Goal: Answer question/provide support: Share knowledge or assist other users

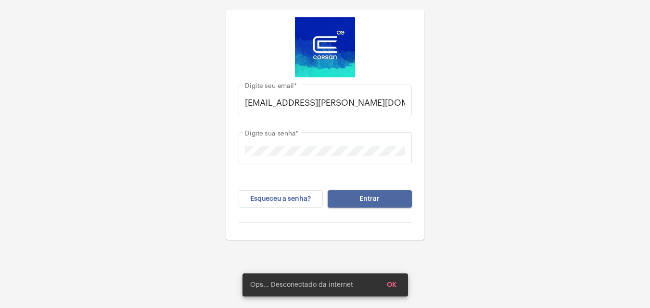
click at [365, 198] on span "Entrar" at bounding box center [369, 199] width 20 height 7
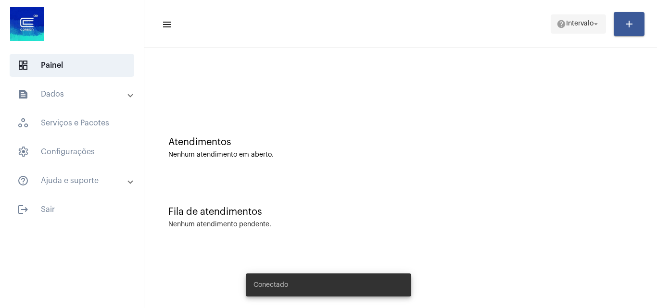
click at [575, 25] on span "Intervalo" at bounding box center [579, 24] width 27 height 7
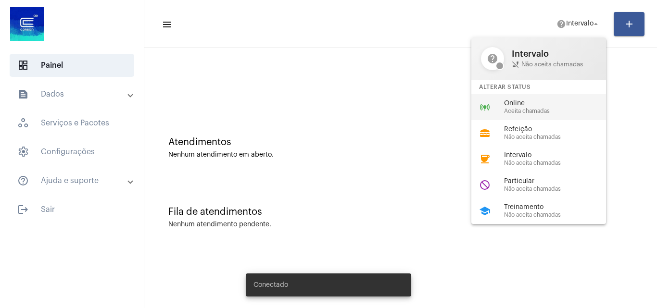
click at [548, 109] on span "Aceita chamadas" at bounding box center [559, 111] width 110 height 6
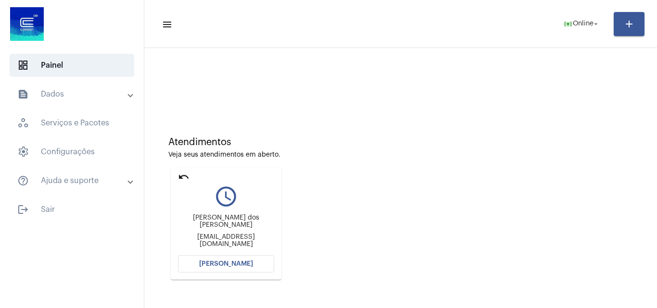
click at [242, 259] on button "[PERSON_NAME]" at bounding box center [226, 264] width 96 height 17
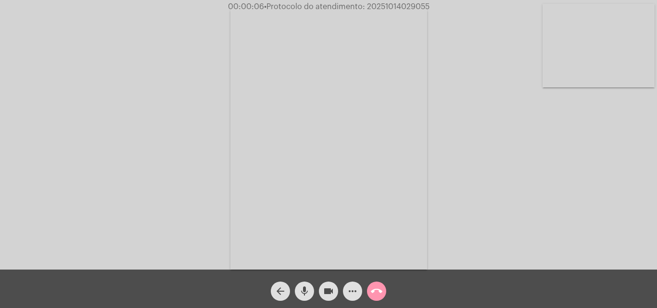
click at [411, 162] on video at bounding box center [328, 138] width 197 height 263
click at [171, 147] on video at bounding box center [147, 137] width 197 height 263
click at [457, 195] on div "Acessando Câmera e Microfone..." at bounding box center [328, 137] width 655 height 270
click at [372, 166] on video at bounding box center [328, 138] width 197 height 263
click at [142, 180] on video at bounding box center [147, 137] width 197 height 263
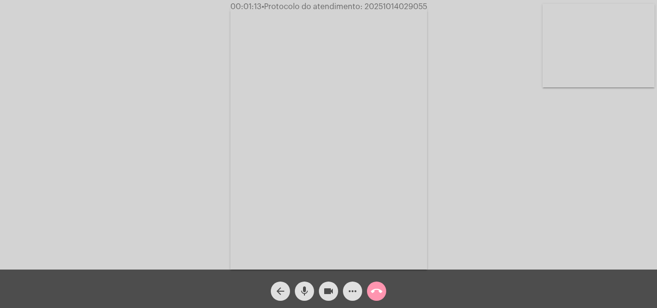
click at [352, 292] on mat-icon "more_horiz" at bounding box center [353, 292] width 12 height 12
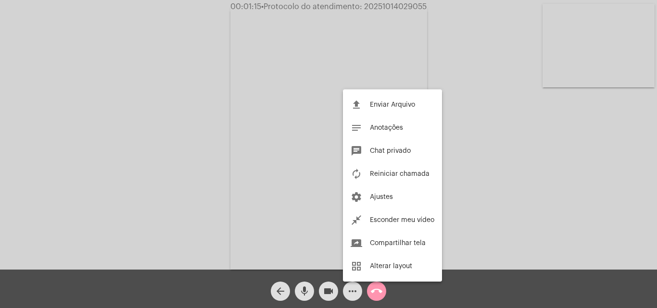
click at [166, 158] on div at bounding box center [328, 154] width 657 height 308
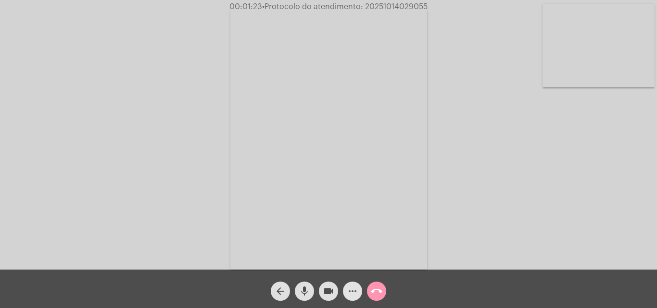
click at [348, 293] on mat-icon "more_horiz" at bounding box center [353, 292] width 12 height 12
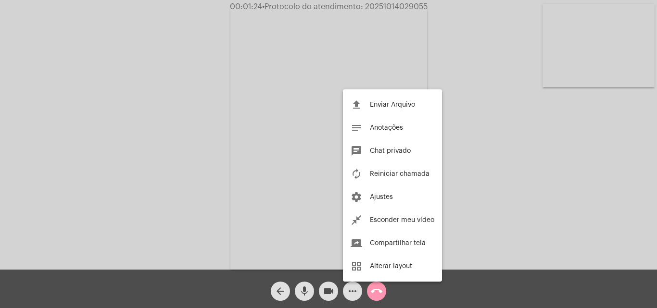
click at [142, 151] on div at bounding box center [328, 154] width 657 height 308
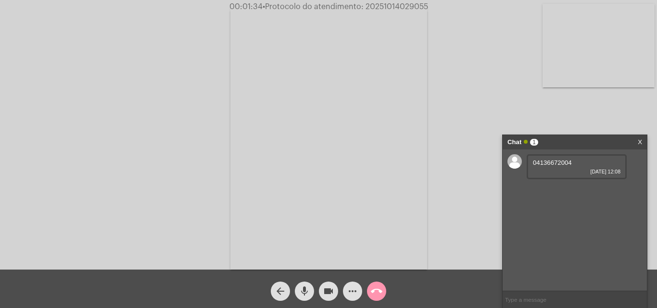
click at [555, 161] on span "04136672004" at bounding box center [552, 162] width 39 height 7
copy span "04136672004"
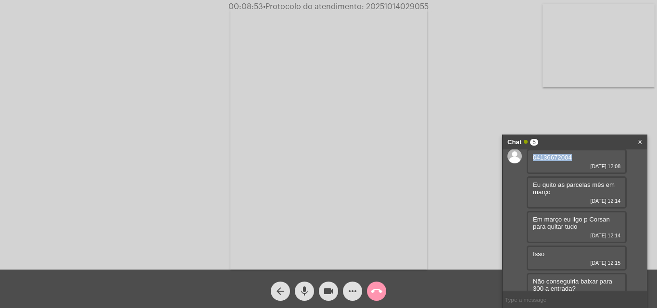
scroll to position [20, 0]
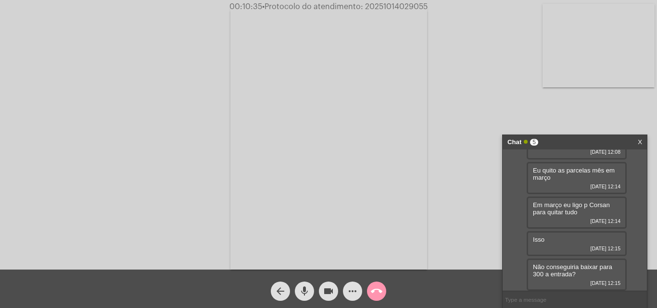
click at [355, 292] on mat-icon "more_horiz" at bounding box center [353, 292] width 12 height 12
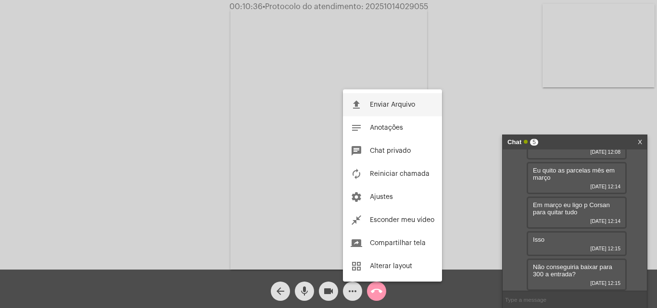
click at [381, 104] on span "Enviar Arquivo" at bounding box center [392, 105] width 45 height 7
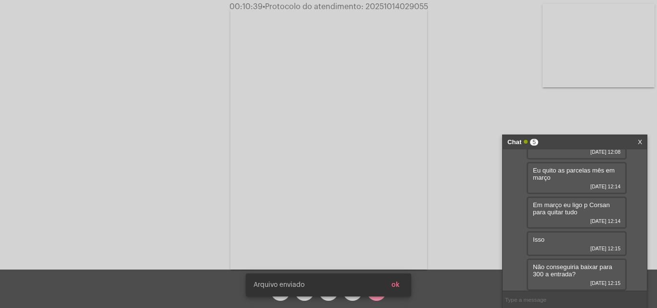
scroll to position [69, 0]
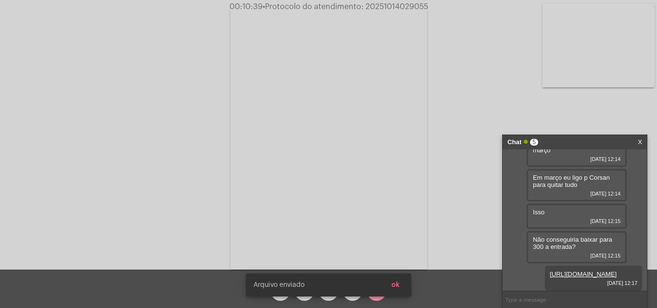
click at [400, 286] on button "ok" at bounding box center [396, 285] width 24 height 17
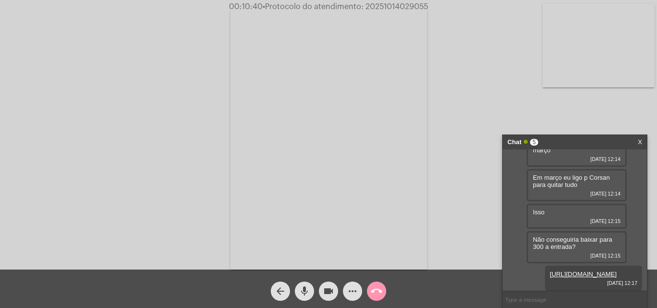
click at [354, 295] on mat-icon "more_horiz" at bounding box center [353, 292] width 12 height 12
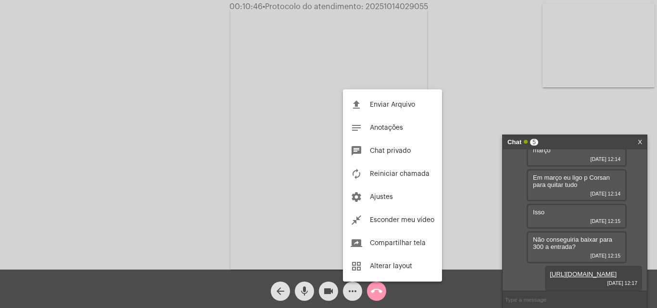
click at [207, 172] on div at bounding box center [328, 154] width 657 height 308
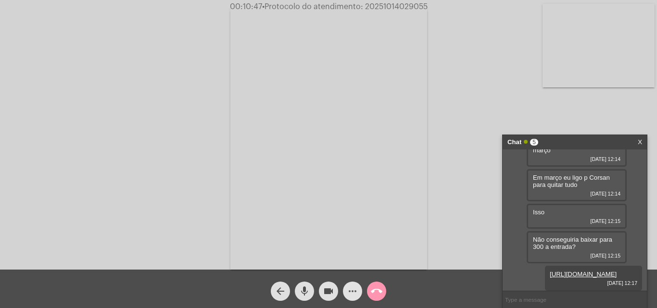
click at [351, 286] on mat-icon "more_horiz" at bounding box center [353, 292] width 12 height 12
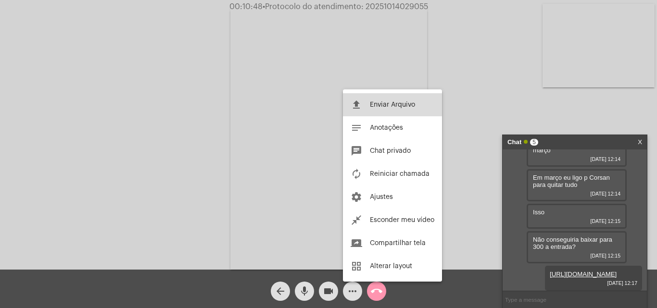
click at [372, 102] on span "Enviar Arquivo" at bounding box center [392, 105] width 45 height 7
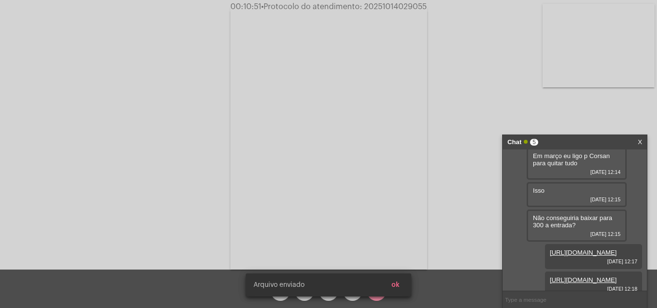
scroll to position [118, 0]
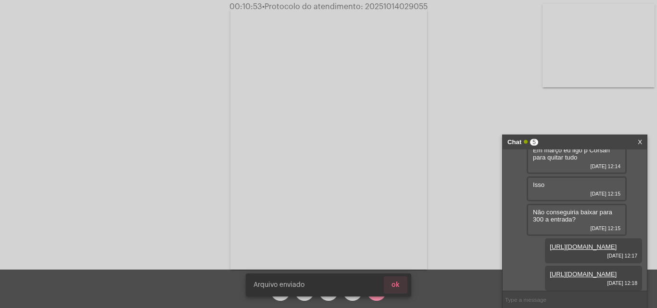
click at [395, 287] on span "ok" at bounding box center [396, 285] width 8 height 7
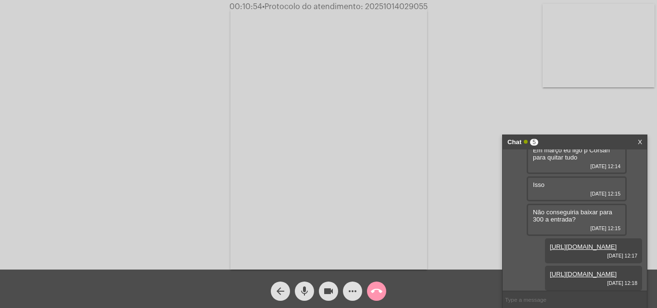
click at [383, 6] on span "• Protocolo do atendimento: 20251014029055" at bounding box center [345, 7] width 166 height 8
copy span "20251014029055"
click at [371, 290] on mat-icon "call_end" at bounding box center [377, 292] width 12 height 12
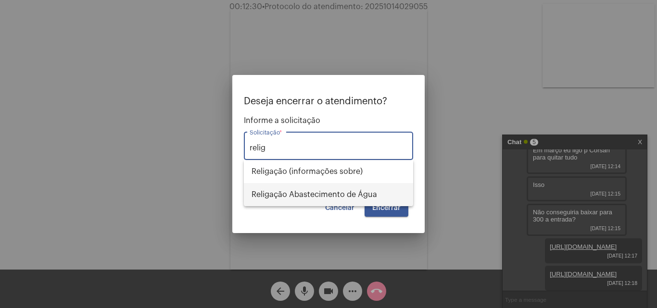
click at [320, 189] on span "Religação Abastecimento de Água" at bounding box center [329, 194] width 154 height 23
type input "Religação Abastecimento de Água"
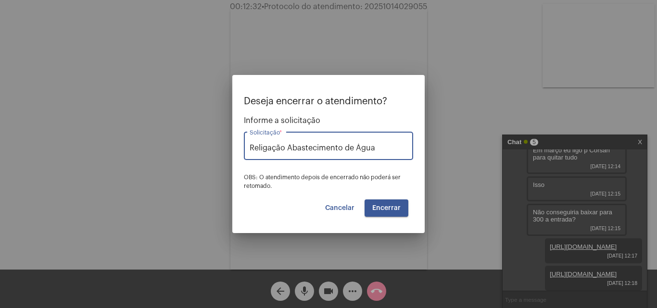
click at [390, 208] on span "Encerrar" at bounding box center [386, 208] width 28 height 7
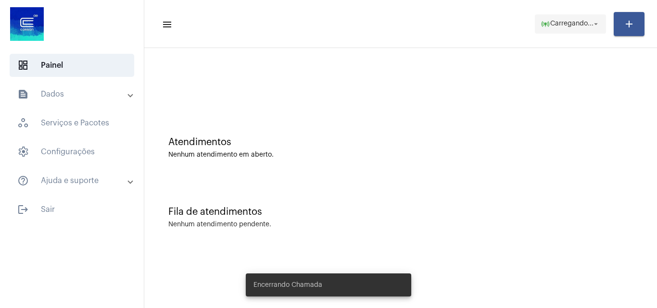
click at [573, 27] on span "online_prediction Carregando... arrow_drop_down" at bounding box center [571, 23] width 60 height 17
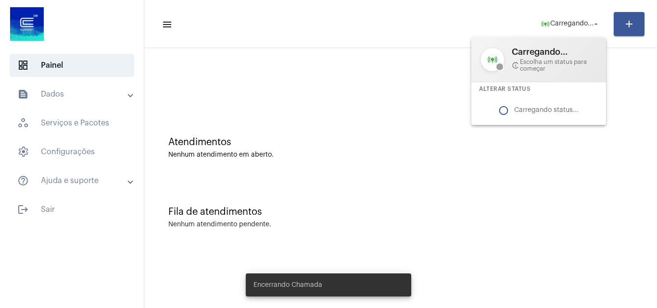
click at [311, 83] on div at bounding box center [328, 154] width 657 height 308
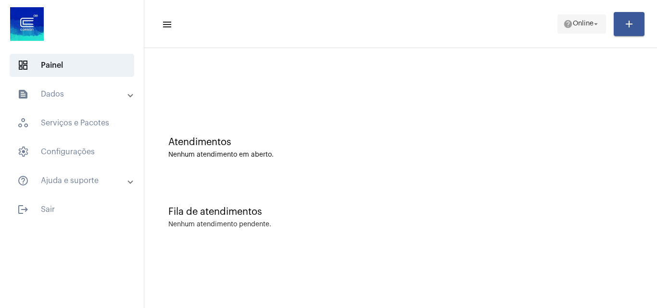
click at [589, 24] on span "Online" at bounding box center [583, 24] width 21 height 7
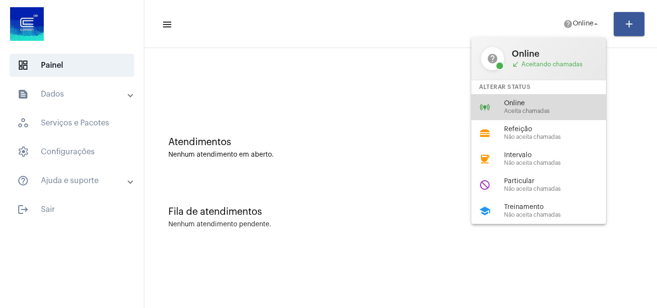
click at [512, 106] on span "Online" at bounding box center [559, 103] width 110 height 7
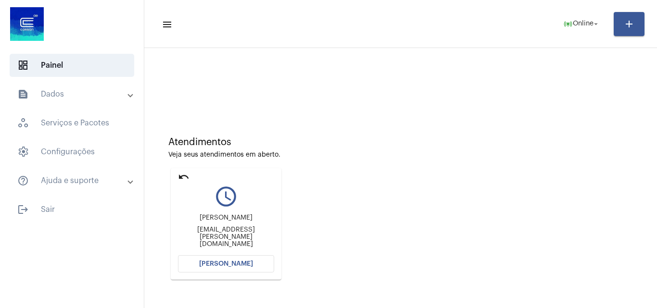
click at [207, 262] on span "[PERSON_NAME]" at bounding box center [226, 264] width 54 height 7
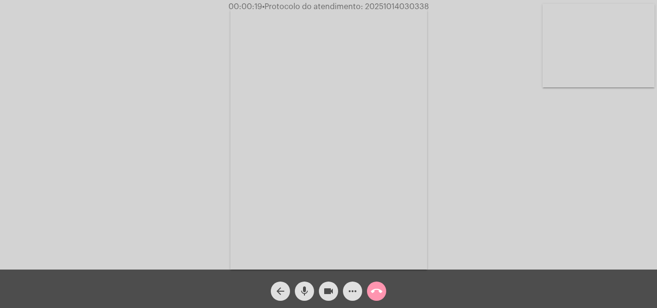
click at [614, 217] on div "Acessando Câmera e Microfone..." at bounding box center [328, 137] width 655 height 270
click at [348, 294] on mat-icon "more_horiz" at bounding box center [353, 292] width 12 height 12
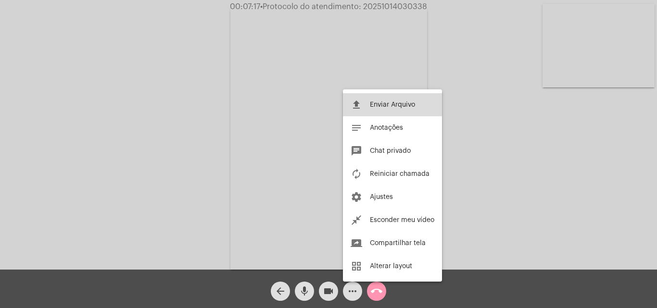
click at [374, 100] on button "file_upload Enviar Arquivo" at bounding box center [392, 104] width 99 height 23
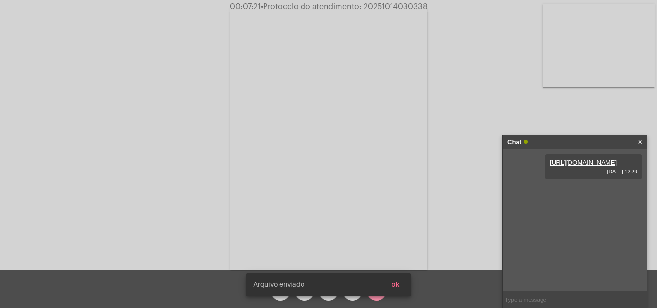
click at [403, 286] on button "ok" at bounding box center [396, 285] width 24 height 17
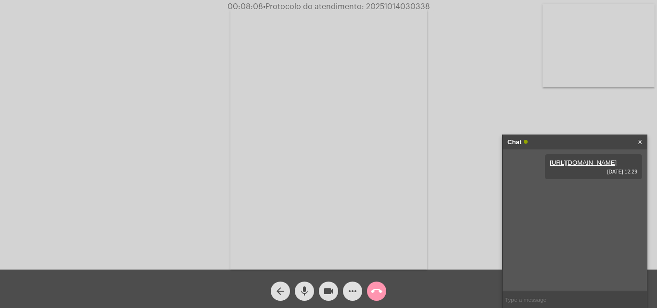
click at [380, 291] on mat-icon "call_end" at bounding box center [377, 292] width 12 height 12
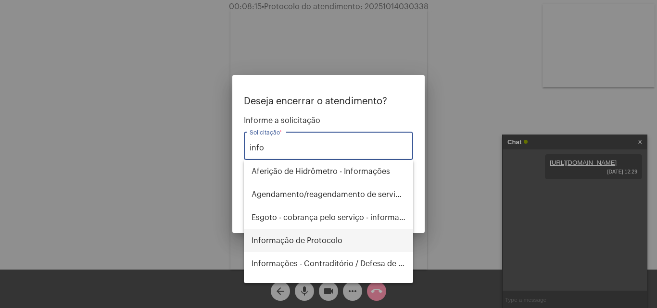
click at [322, 236] on span "Informação de Protocolo" at bounding box center [329, 241] width 154 height 23
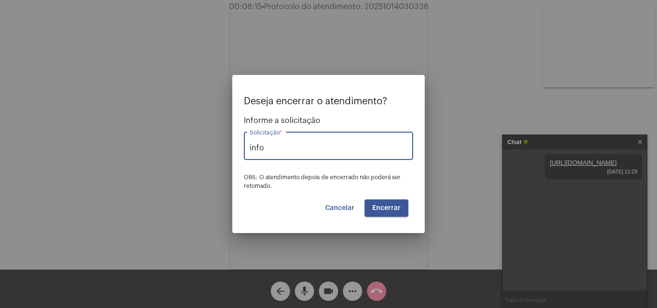
type input "Informação de Protocolo"
click at [387, 206] on span "Encerrar" at bounding box center [386, 208] width 28 height 7
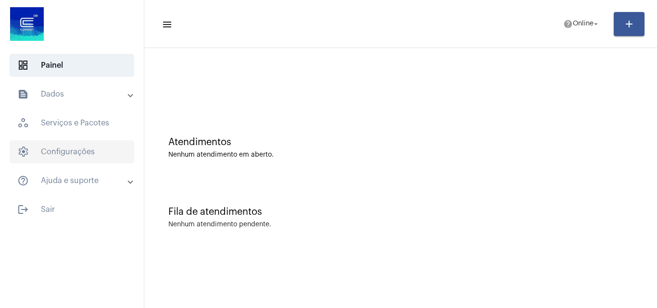
click at [91, 159] on span "settings Configurações" at bounding box center [72, 152] width 125 height 23
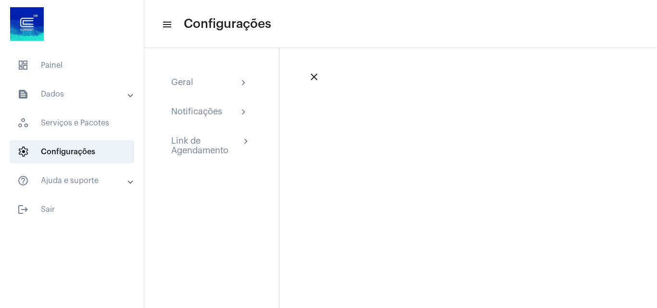
click at [68, 89] on mat-panel-title "text_snippet_outlined Dados" at bounding box center [72, 95] width 111 height 12
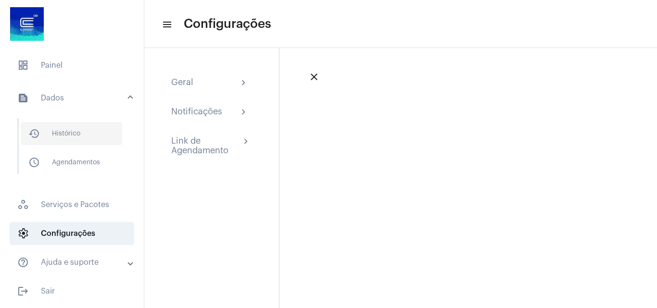
click at [79, 129] on span "history_outlined Histórico" at bounding box center [72, 133] width 102 height 23
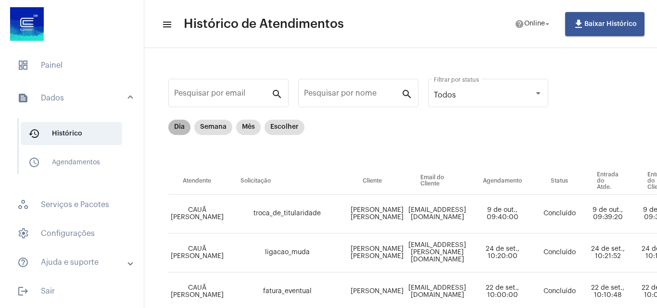
click at [178, 128] on mat-chip "Dia" at bounding box center [179, 127] width 22 height 15
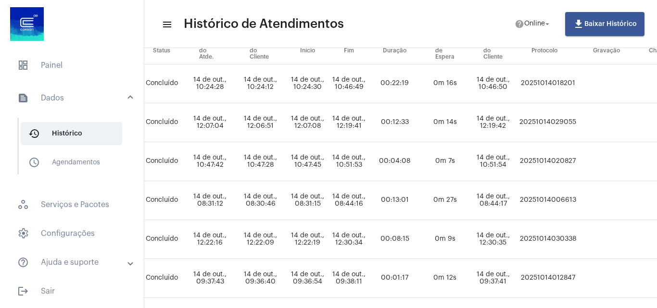
scroll to position [179, 435]
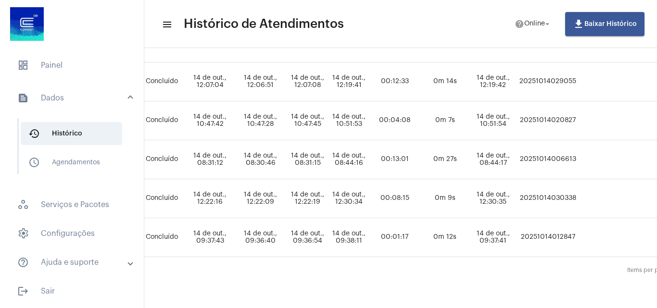
click at [576, 192] on td "20251014030338" at bounding box center [548, 198] width 62 height 39
copy td "20251014030338"
click at [522, 33] on button "help Online arrow_drop_down" at bounding box center [533, 23] width 49 height 19
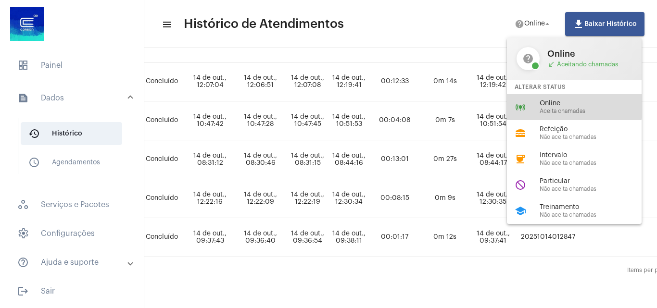
click at [530, 104] on div "online_prediction Online Aceita chamadas" at bounding box center [582, 107] width 150 height 26
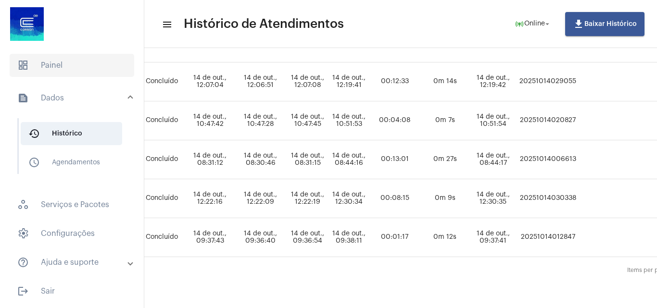
click at [43, 64] on span "dashboard Painel" at bounding box center [72, 65] width 125 height 23
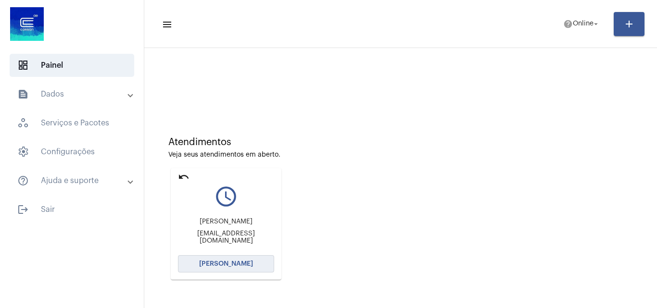
click at [221, 261] on span "[PERSON_NAME]" at bounding box center [226, 264] width 54 height 7
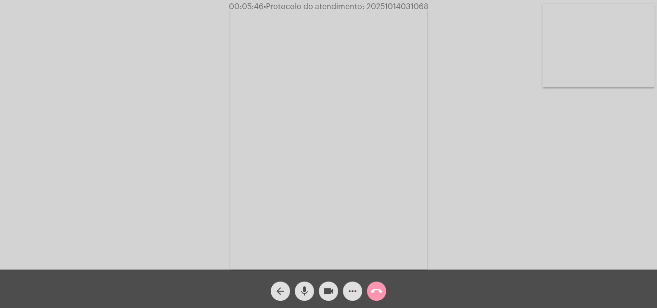
click at [516, 188] on div "Acessando Câmera e Microfone..." at bounding box center [328, 137] width 655 height 270
click at [307, 290] on mat-icon "mic" at bounding box center [305, 292] width 12 height 12
click at [326, 292] on mat-icon "videocam" at bounding box center [329, 292] width 12 height 12
click at [326, 290] on mat-icon "videocam_off" at bounding box center [329, 292] width 12 height 12
click at [306, 287] on mat-icon "mic_off" at bounding box center [305, 292] width 12 height 12
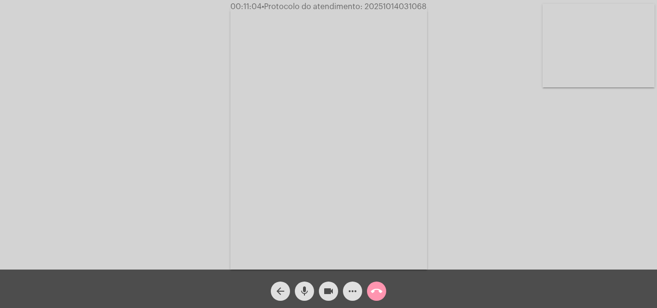
click at [173, 58] on div "Acessando Câmera e Microfone..." at bounding box center [328, 137] width 655 height 270
click at [351, 286] on mat-icon "more_horiz" at bounding box center [353, 292] width 12 height 12
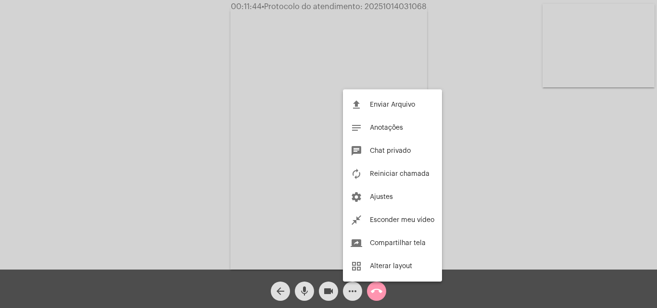
click at [240, 120] on div at bounding box center [328, 154] width 657 height 308
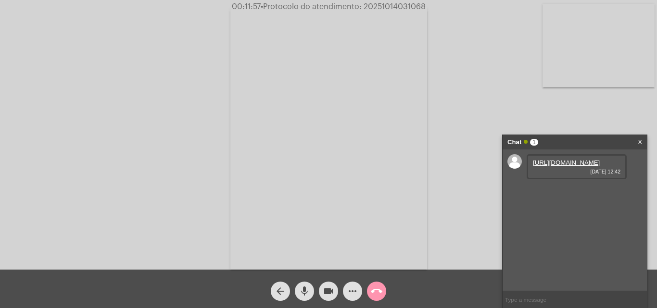
click at [555, 166] on link "[URL][DOMAIN_NAME]" at bounding box center [566, 162] width 67 height 7
click at [535, 104] on div "Acessando Câmera e Microfone..." at bounding box center [328, 137] width 655 height 270
click at [587, 194] on link "[URL][DOMAIN_NAME]" at bounding box center [566, 190] width 67 height 7
click at [572, 108] on div "Acessando Câmera e Microfone..." at bounding box center [328, 137] width 655 height 270
click at [352, 286] on mat-icon "more_horiz" at bounding box center [353, 292] width 12 height 12
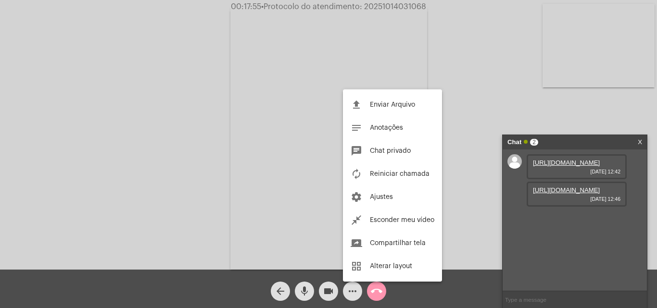
click at [253, 179] on div at bounding box center [328, 154] width 657 height 308
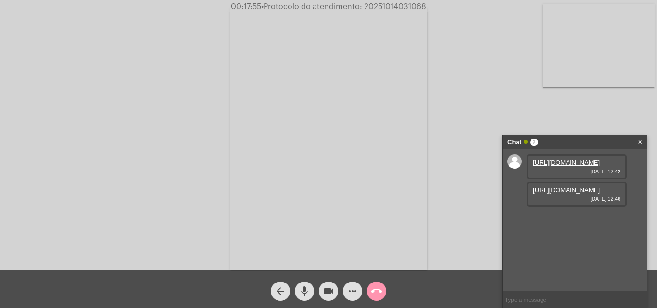
click at [352, 286] on mat-icon "more_horiz" at bounding box center [353, 292] width 12 height 12
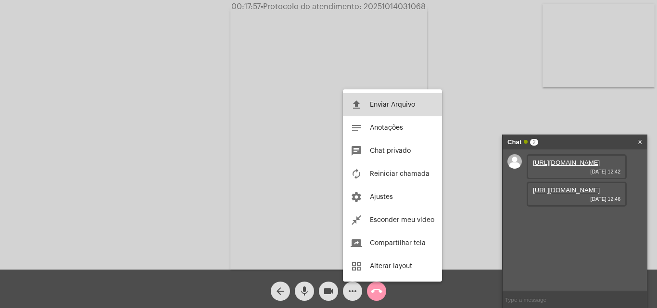
click at [379, 107] on span "Enviar Arquivo" at bounding box center [392, 105] width 45 height 7
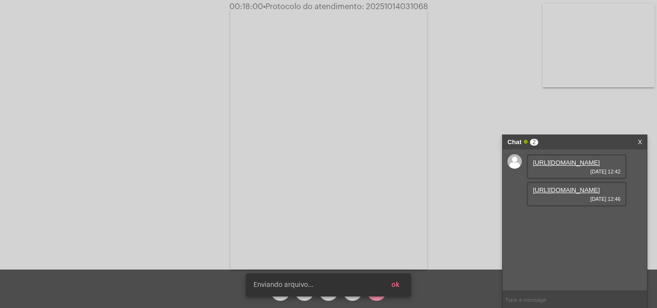
scroll to position [8, 0]
click at [404, 284] on button "ok" at bounding box center [396, 285] width 24 height 17
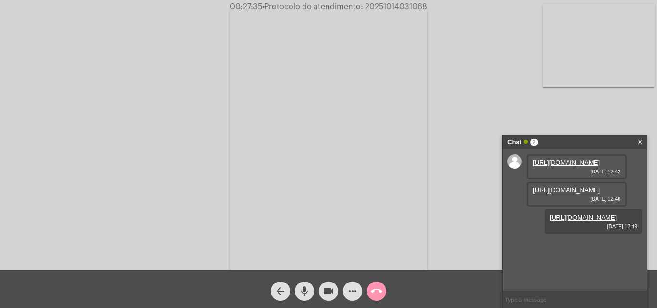
click at [403, 8] on span "• Protocolo do atendimento: 20251014031068" at bounding box center [344, 7] width 165 height 8
copy span "20251014031068"
click at [370, 292] on button "call_end" at bounding box center [376, 291] width 19 height 19
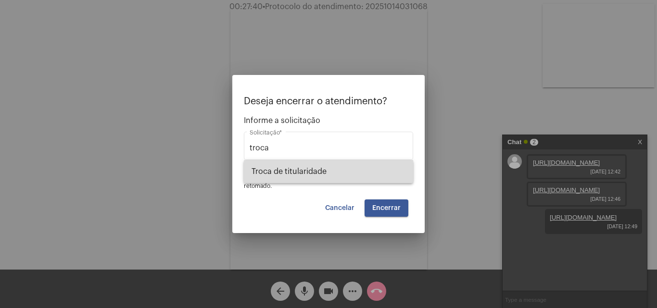
click at [348, 176] on span "Troca de titularidade" at bounding box center [329, 171] width 154 height 23
type input "Troca de titularidade"
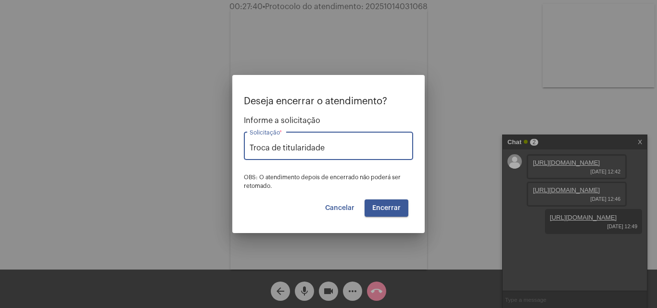
click at [388, 207] on span "Encerrar" at bounding box center [386, 208] width 28 height 7
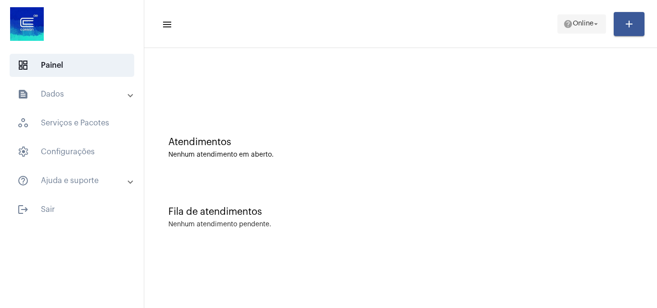
click at [569, 25] on span "help Online arrow_drop_down" at bounding box center [581, 23] width 37 height 17
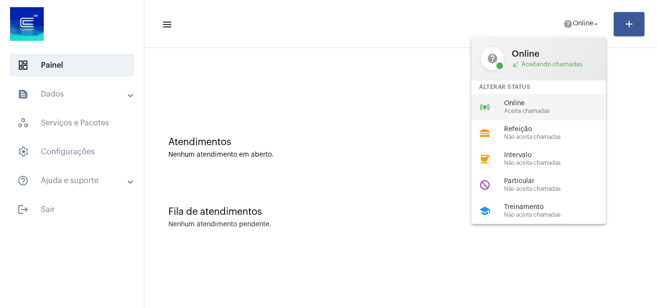
click at [540, 110] on span "Aceita chamadas" at bounding box center [559, 111] width 110 height 6
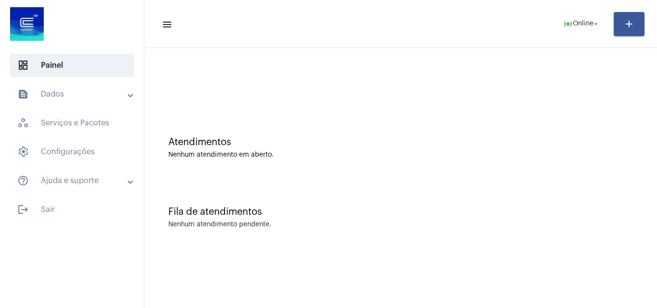
click at [560, 198] on div "Fila de atendimentos Nenhum atendimento pendente." at bounding box center [400, 213] width 503 height 70
click at [593, 29] on span "online_prediction Online arrow_drop_down" at bounding box center [581, 23] width 37 height 17
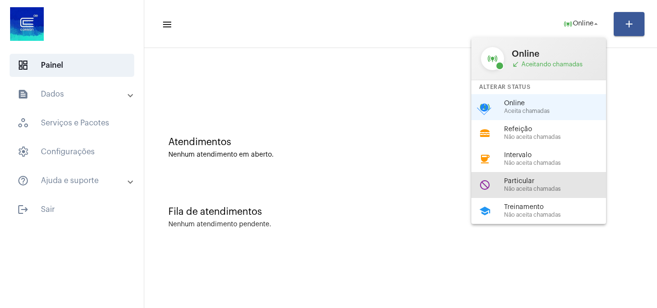
click at [546, 188] on span "Não aceita chamadas" at bounding box center [559, 189] width 110 height 6
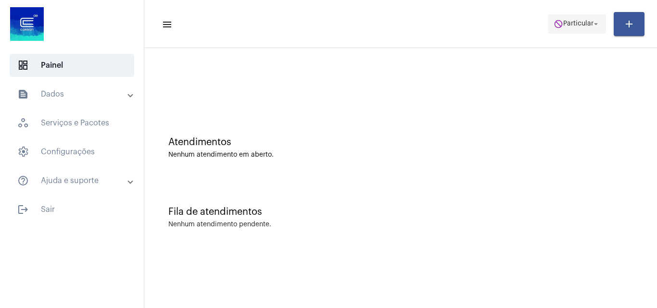
click at [567, 26] on span "Particular" at bounding box center [578, 24] width 30 height 7
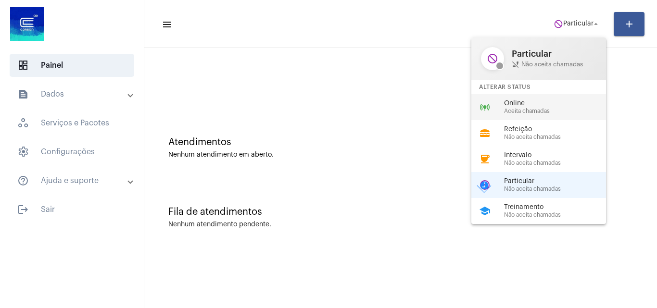
click at [528, 116] on div "online_prediction Online Aceita chamadas" at bounding box center [547, 107] width 150 height 26
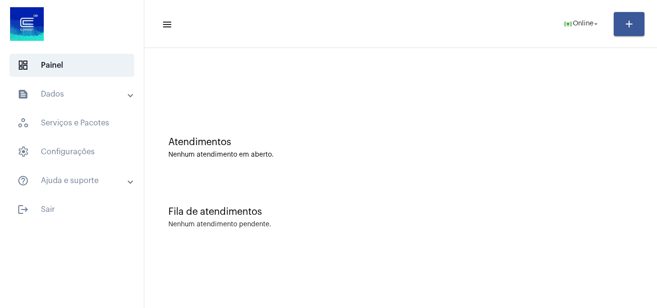
click at [583, 7] on mat-toolbar "menu online_prediction Online arrow_drop_down add" at bounding box center [400, 24] width 513 height 48
click at [583, 21] on span "Online" at bounding box center [583, 24] width 21 height 7
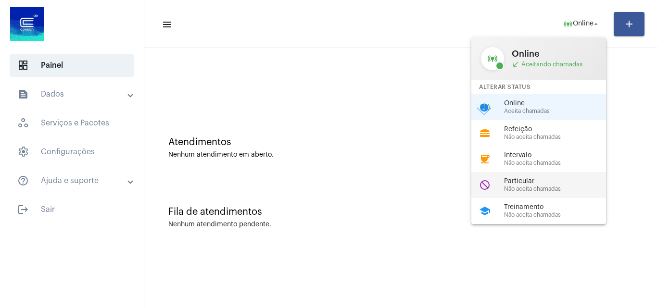
click at [533, 183] on span "Particular" at bounding box center [559, 181] width 110 height 7
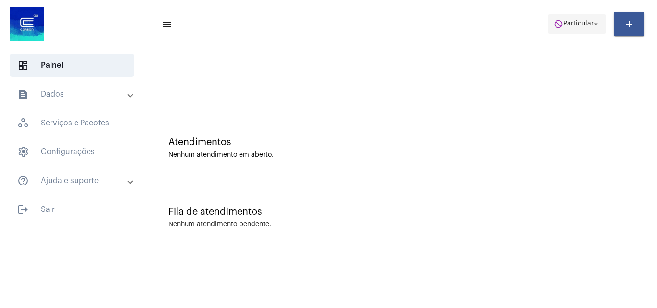
click at [577, 24] on span "Particular" at bounding box center [578, 24] width 30 height 7
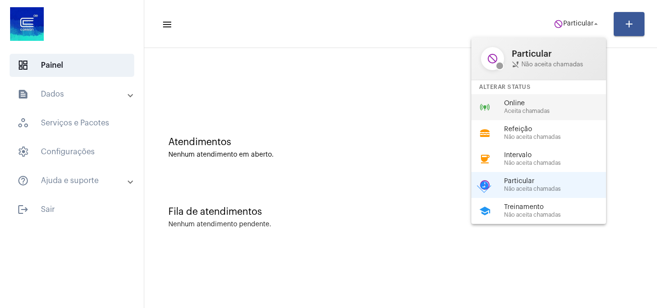
click at [550, 101] on span "Online" at bounding box center [559, 103] width 110 height 7
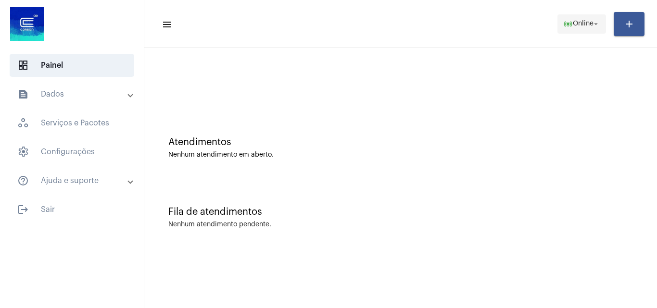
click at [576, 21] on span "Online" at bounding box center [583, 24] width 21 height 7
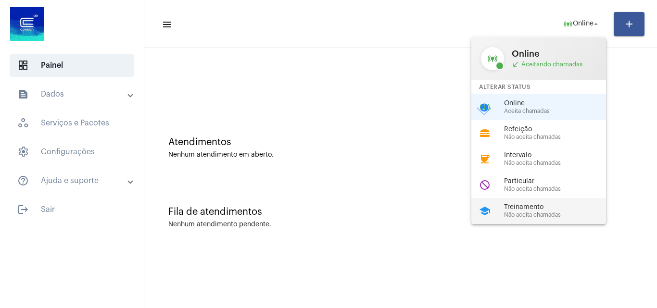
click at [562, 206] on span "Treinamento" at bounding box center [559, 207] width 110 height 7
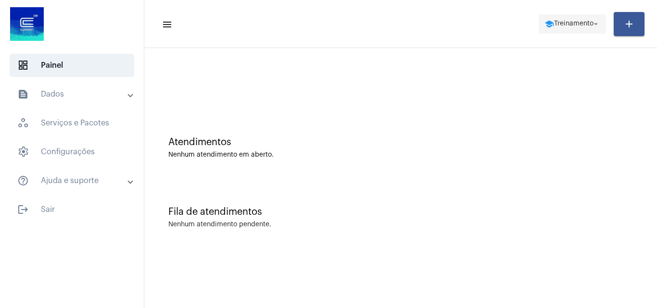
click at [562, 26] on span "Treinamento" at bounding box center [573, 24] width 39 height 7
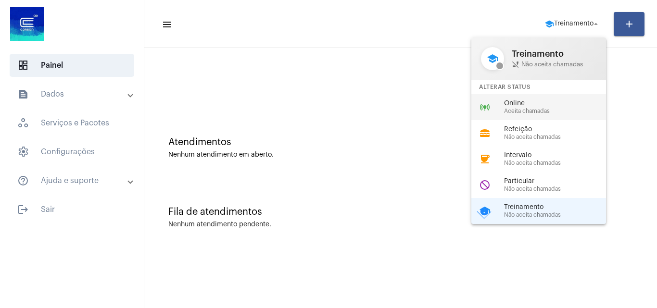
click at [533, 115] on div "online_prediction Online Aceita chamadas" at bounding box center [547, 107] width 150 height 26
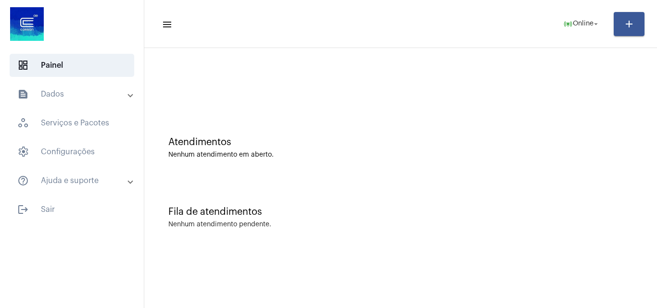
click at [232, 89] on div at bounding box center [400, 80] width 503 height 55
click at [182, 175] on div "Atendimentos Nenhum atendimento em aberto." at bounding box center [400, 143] width 503 height 70
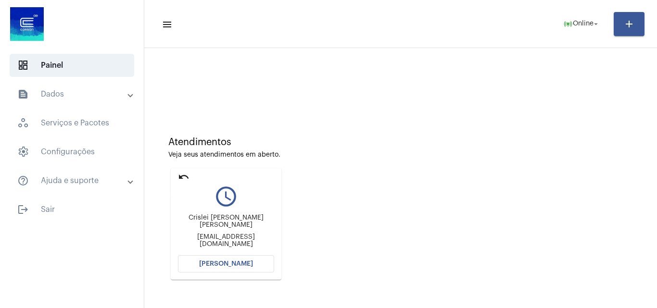
click at [182, 175] on mat-icon "undo" at bounding box center [184, 177] width 12 height 12
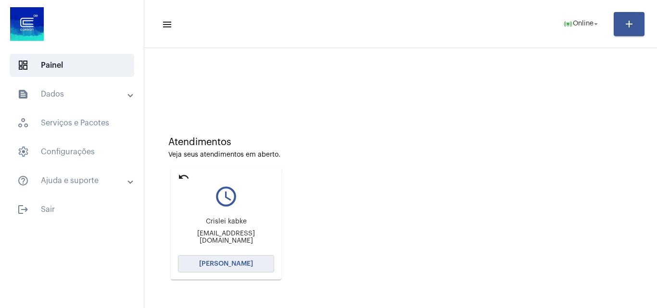
click at [240, 260] on button "[PERSON_NAME]" at bounding box center [226, 264] width 96 height 17
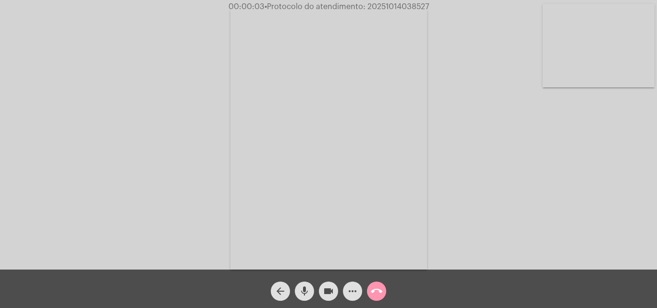
drag, startPoint x: 569, startPoint y: 214, endPoint x: 507, endPoint y: 203, distance: 63.1
click at [569, 214] on div "Acessando Câmera e Microfone..." at bounding box center [328, 137] width 655 height 270
click at [543, 205] on div "Acessando Câmera e Microfone..." at bounding box center [328, 137] width 655 height 270
click at [307, 290] on mat-icon "mic" at bounding box center [305, 292] width 12 height 12
click at [306, 289] on mat-icon "mic_off" at bounding box center [305, 292] width 12 height 12
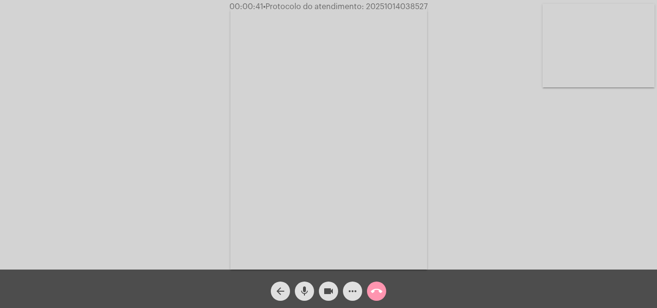
drag, startPoint x: 302, startPoint y: 289, endPoint x: 302, endPoint y: 271, distance: 17.8
click at [302, 289] on mat-icon "mic" at bounding box center [305, 292] width 12 height 12
click at [303, 288] on mat-icon "mic_off" at bounding box center [305, 292] width 12 height 12
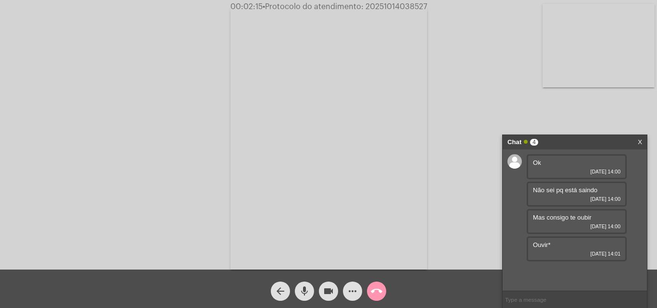
click at [376, 171] on video at bounding box center [328, 138] width 197 height 263
click at [152, 135] on video at bounding box center [147, 137] width 197 height 263
drag, startPoint x: 535, startPoint y: 119, endPoint x: 529, endPoint y: 126, distance: 9.2
click at [535, 119] on div "Acessando Câmera e Microfone..." at bounding box center [328, 137] width 655 height 270
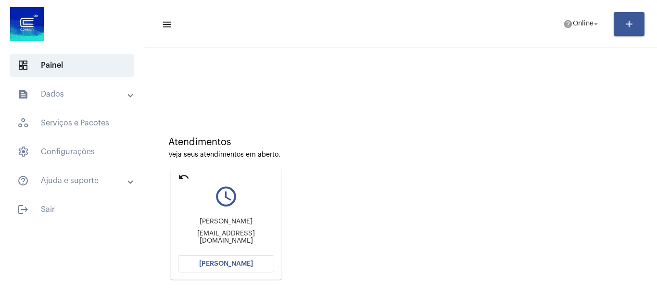
click at [221, 261] on span "[PERSON_NAME]" at bounding box center [226, 264] width 54 height 7
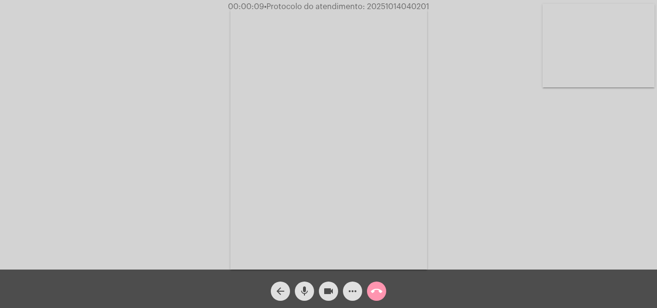
click at [554, 219] on div "Acessando Câmera e Microfone..." at bounding box center [328, 137] width 655 height 270
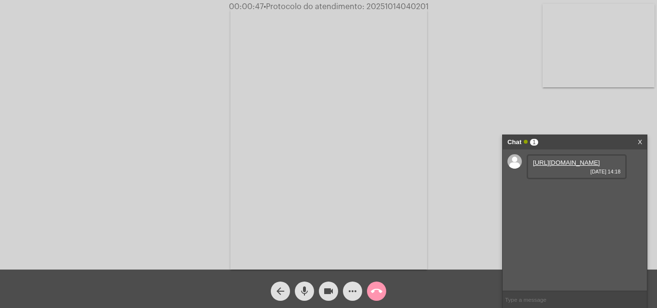
click at [562, 166] on link "https://neft-transfer-bucket.s3.amazonaws.com/temp-e16bb547-d48a-4b51-b609-038e…" at bounding box center [566, 162] width 67 height 7
click at [563, 194] on link "https://neft-transfer-bucket.s3.amazonaws.com/temp-f4e8a434-4e89-ad54-b1d4-4c56…" at bounding box center [566, 190] width 67 height 7
drag, startPoint x: 30, startPoint y: 138, endPoint x: 42, endPoint y: 125, distance: 17.7
click at [30, 138] on div "Acessando Câmera e Microfone..." at bounding box center [328, 137] width 655 height 270
drag, startPoint x: 326, startPoint y: 292, endPoint x: 310, endPoint y: 291, distance: 16.4
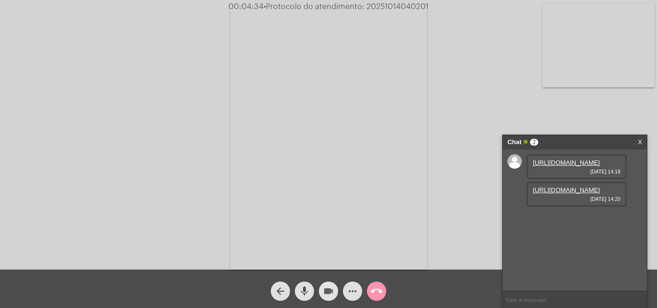
click at [325, 291] on mat-icon "videocam" at bounding box center [329, 292] width 12 height 12
click at [310, 291] on mat-icon "mic" at bounding box center [305, 292] width 12 height 12
click at [324, 294] on mat-icon "videocam_off" at bounding box center [329, 292] width 12 height 12
click at [309, 283] on span "mic_off" at bounding box center [305, 291] width 12 height 19
click at [306, 286] on mat-icon "mic" at bounding box center [305, 292] width 12 height 12
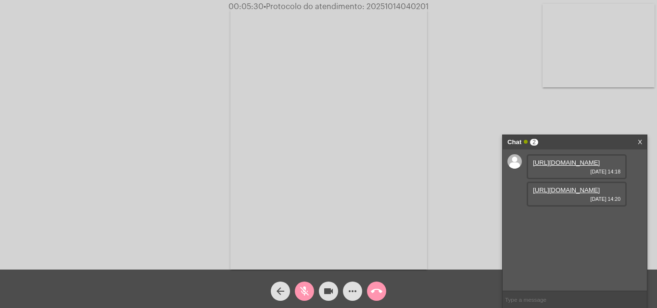
click at [327, 290] on mat-icon "videocam" at bounding box center [329, 292] width 12 height 12
drag, startPoint x: 305, startPoint y: 290, endPoint x: 325, endPoint y: 289, distance: 19.7
click at [311, 289] on button "mic_off" at bounding box center [304, 291] width 19 height 19
click at [330, 289] on mat-icon "videocam_off" at bounding box center [329, 292] width 12 height 12
click at [381, 6] on span "• Protocolo do atendimento: 20251014040201" at bounding box center [345, 7] width 165 height 8
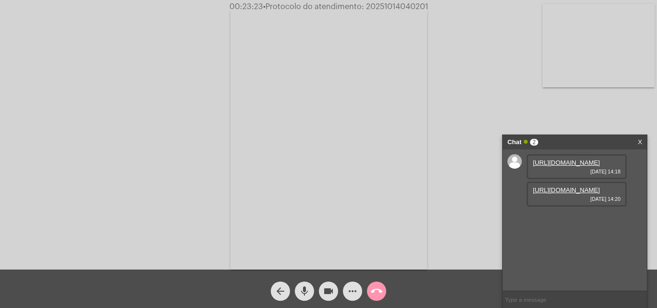
click at [381, 6] on span "• Protocolo do atendimento: 20251014040201" at bounding box center [345, 7] width 165 height 8
copy span "20251014040201"
click at [524, 305] on input "text" at bounding box center [575, 300] width 144 height 17
paste input "20251014040201"
type input "20251014040201"
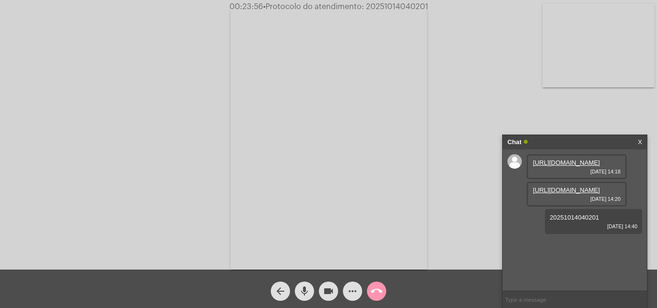
click at [378, 290] on mat-icon "call_end" at bounding box center [377, 292] width 12 height 12
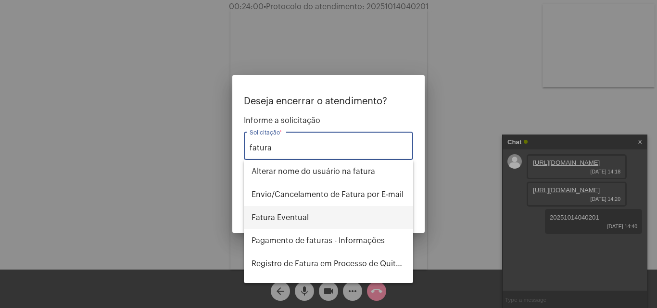
click at [330, 215] on span "Fatura Eventual" at bounding box center [329, 217] width 154 height 23
type input "Fatura Eventual"
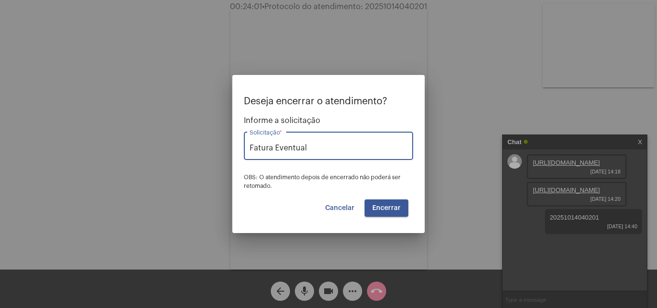
click at [382, 204] on button "Encerrar" at bounding box center [387, 208] width 44 height 17
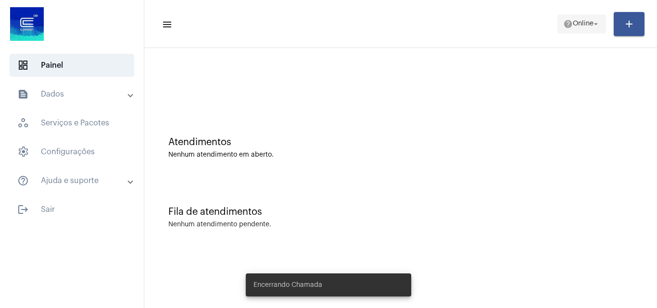
click at [559, 19] on button "help Online arrow_drop_down" at bounding box center [582, 23] width 49 height 19
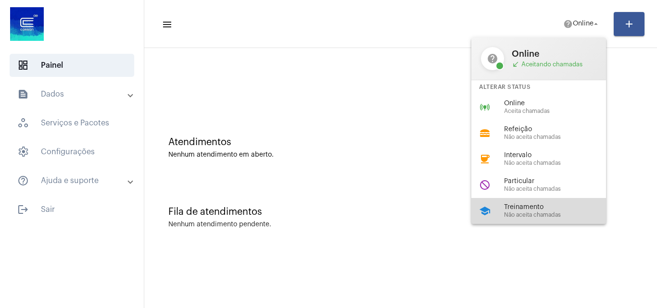
click at [525, 210] on span "Treinamento" at bounding box center [559, 207] width 110 height 7
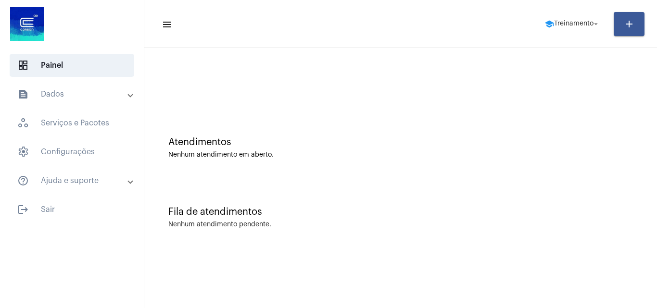
click at [76, 100] on mat-panel-title "text_snippet_outlined Dados" at bounding box center [72, 95] width 111 height 12
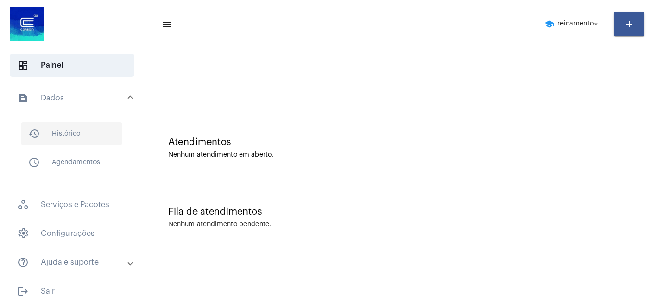
click at [87, 130] on span "history_outlined Histórico" at bounding box center [72, 133] width 102 height 23
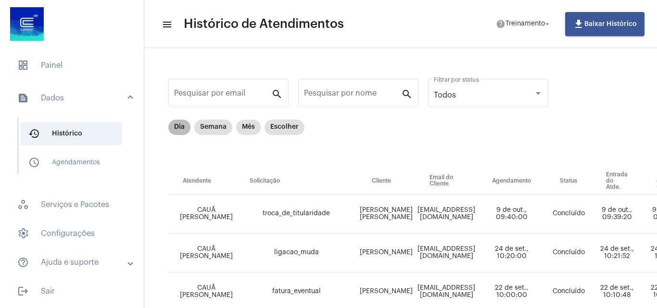
click at [181, 126] on mat-chip "Dia" at bounding box center [179, 127] width 22 height 15
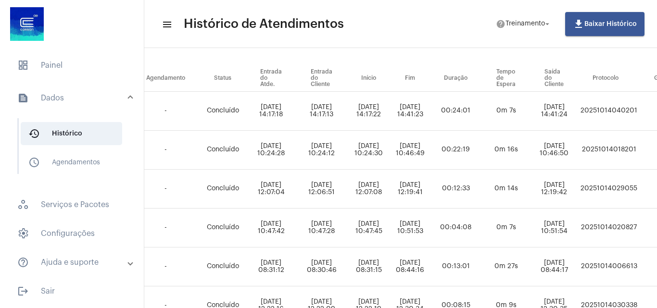
scroll to position [103, 444]
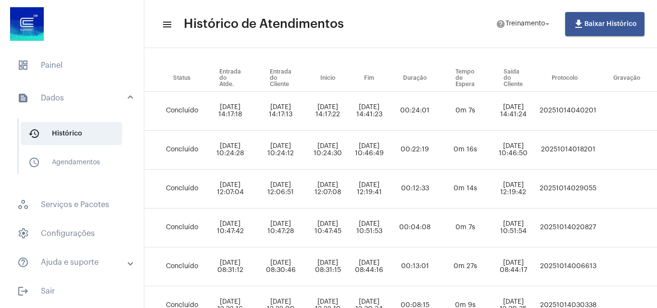
click at [573, 111] on td "20251014040201" at bounding box center [568, 111] width 62 height 39
copy td "20251014040201"
click at [527, 30] on span "help Treinamento arrow_drop_down" at bounding box center [524, 23] width 56 height 17
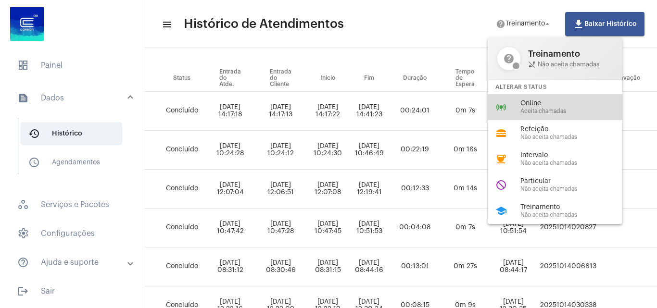
click at [530, 115] on div "online_prediction Online Aceita chamadas" at bounding box center [563, 107] width 150 height 26
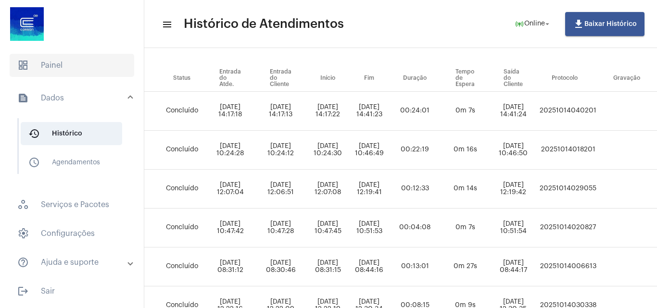
click at [85, 63] on span "dashboard Painel" at bounding box center [72, 65] width 125 height 23
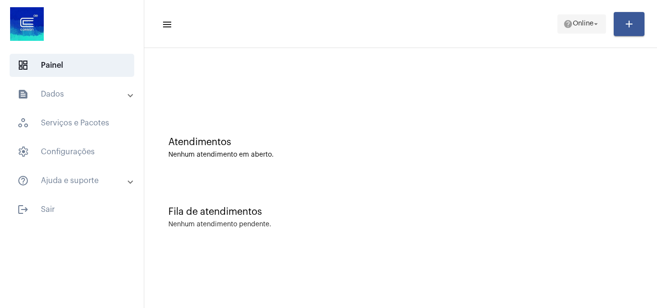
click at [573, 28] on span "help Online arrow_drop_down" at bounding box center [581, 23] width 37 height 17
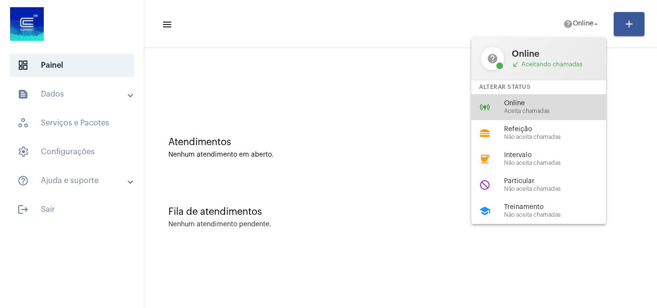
click at [540, 106] on span "Online" at bounding box center [559, 103] width 110 height 7
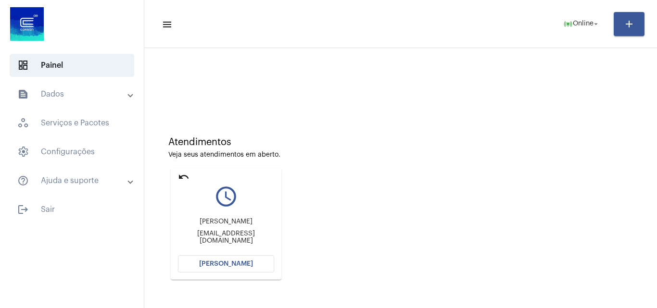
click at [210, 264] on span "[PERSON_NAME]" at bounding box center [226, 264] width 54 height 7
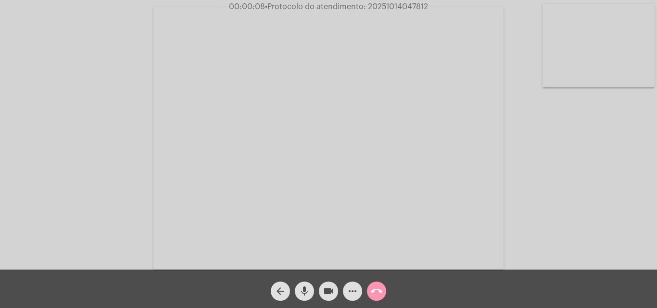
click at [591, 217] on div "Acessando Câmera e Microfone..." at bounding box center [328, 137] width 655 height 270
